Goal: Navigation & Orientation: Find specific page/section

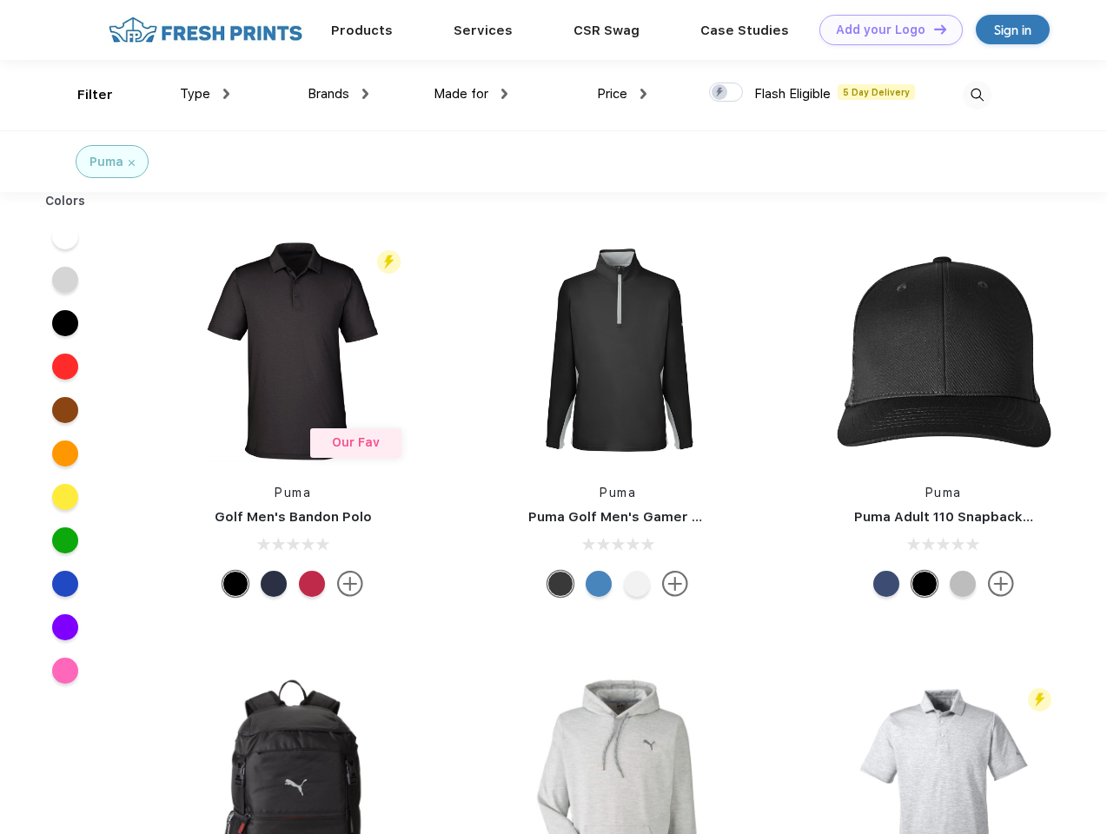
click at [884, 30] on link "Add your Logo Design Tool" at bounding box center [890, 30] width 143 height 30
click at [0, 0] on div "Design Tool" at bounding box center [0, 0] width 0 height 0
click at [932, 29] on link "Add your Logo Design Tool" at bounding box center [890, 30] width 143 height 30
click at [83, 95] on div "Filter" at bounding box center [95, 95] width 36 height 20
click at [205, 94] on span "Type" at bounding box center [195, 94] width 30 height 16
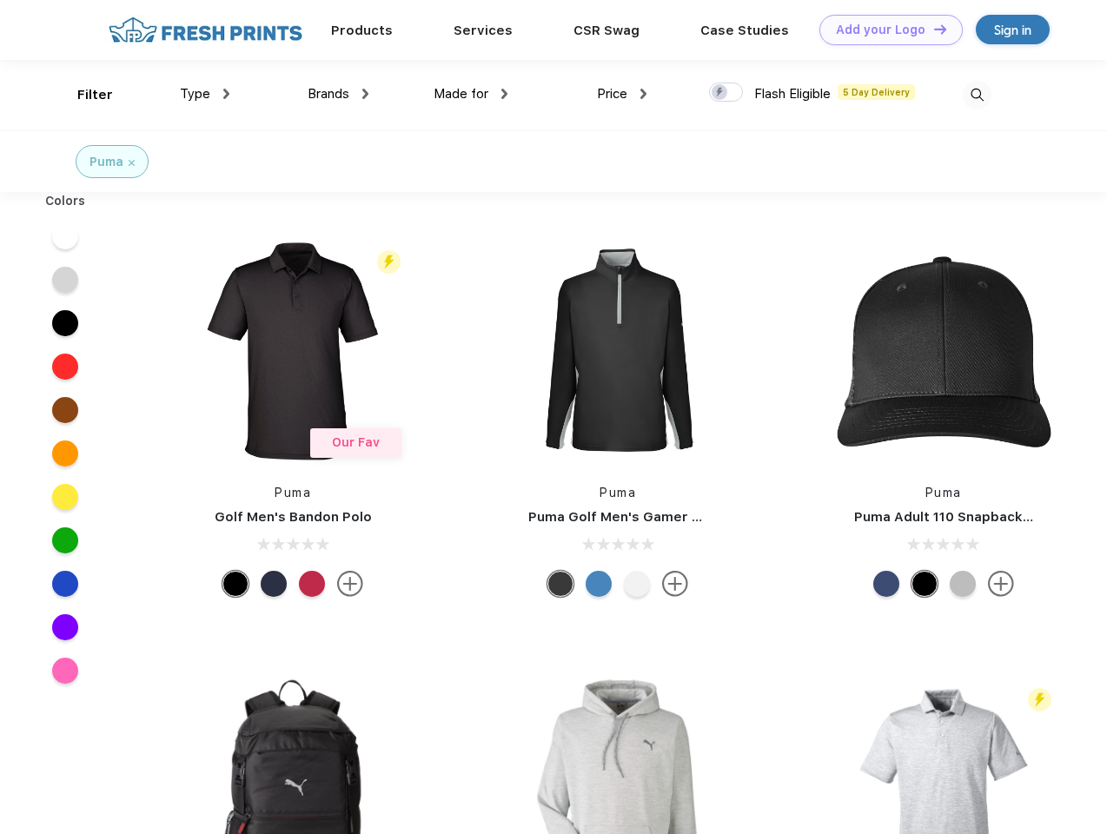
click at [338, 94] on span "Brands" at bounding box center [329, 94] width 42 height 16
click at [471, 94] on span "Made for" at bounding box center [461, 94] width 55 height 16
click at [622, 94] on span "Price" at bounding box center [612, 94] width 30 height 16
click at [726, 93] on div at bounding box center [726, 92] width 34 height 19
click at [720, 93] on input "checkbox" at bounding box center [714, 87] width 11 height 11
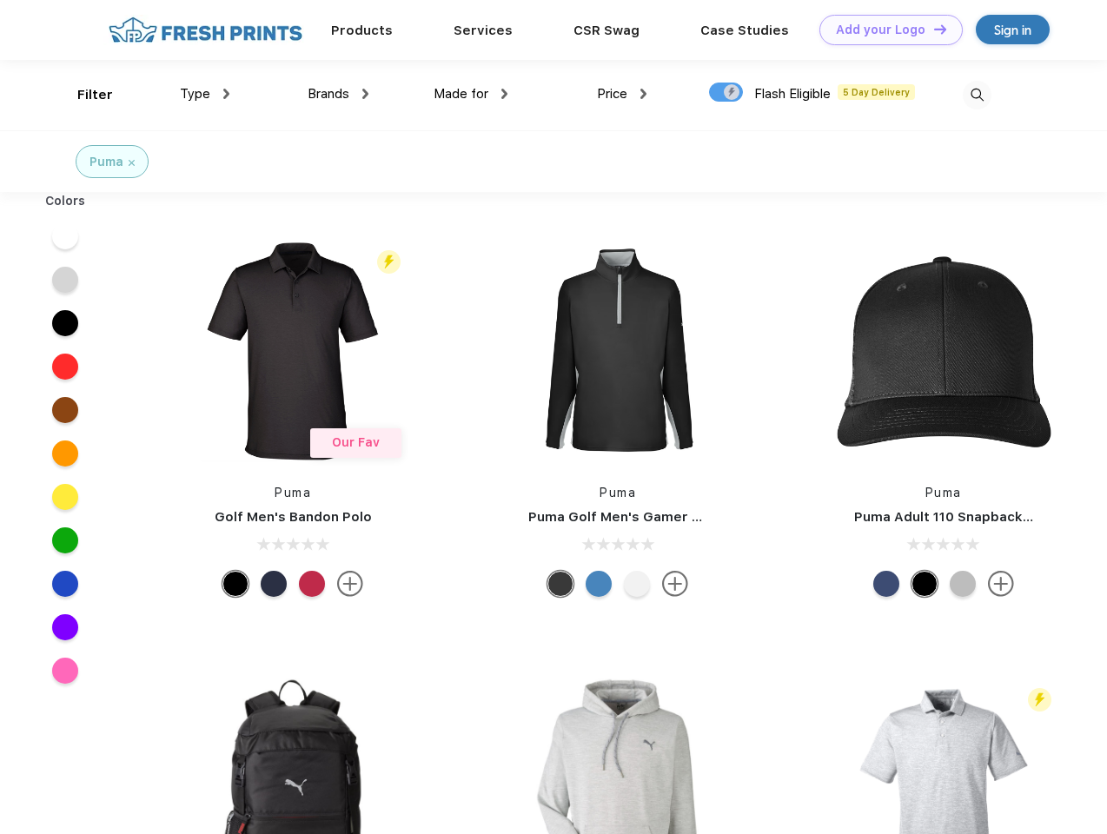
click at [977, 95] on img at bounding box center [977, 95] width 29 height 29
